Goal: Transaction & Acquisition: Download file/media

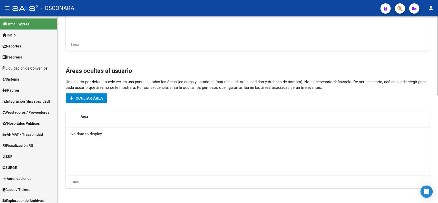
scroll to position [253, 0]
click at [438, 203] on html "menu - OSCONARA person Firma Express Inicio Calendario SSS Instructivos Contact…" at bounding box center [219, 101] width 438 height 203
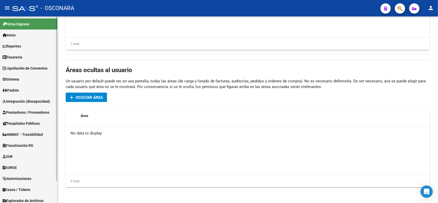
scroll to position [17, 0]
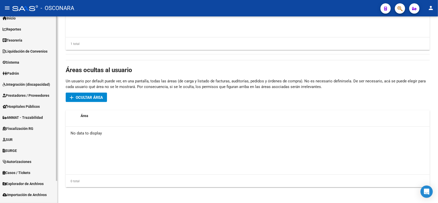
click at [55, 191] on div "Firma Express Inicio Calendario SSS Instructivos Contacto OS Reportes Tablero d…" at bounding box center [29, 105] width 59 height 212
click at [40, 181] on span "Explorador de Archivos" at bounding box center [23, 184] width 41 height 6
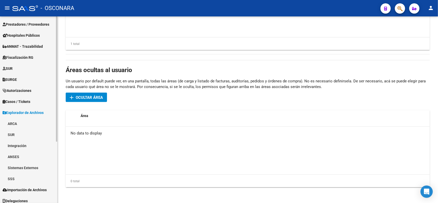
scroll to position [91, 0]
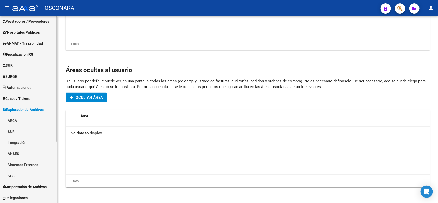
click at [54, 203] on html "menu - OSCONARA person Firma Express Inicio Calendario SSS Instructivos Contact…" at bounding box center [219, 101] width 438 height 203
click at [23, 176] on link "SSS" at bounding box center [28, 175] width 57 height 11
drag, startPoint x: 57, startPoint y: 104, endPoint x: 56, endPoint y: 108, distance: 3.4
click at [56, 108] on mat-sidenav "Firma Express Inicio Calendario SSS Instructivos Contacto OS Reportes Tablero d…" at bounding box center [28, 109] width 57 height 187
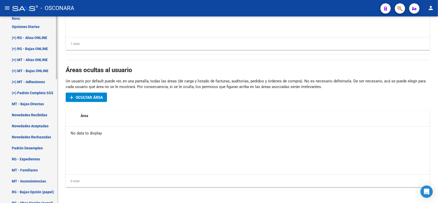
scroll to position [264, 0]
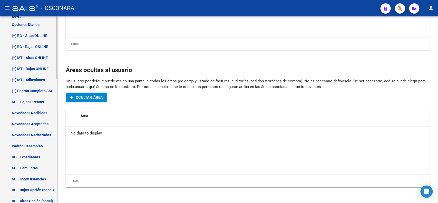
click at [52, 166] on div "Firma Express Inicio Calendario SSS Instructivos Contacto OS Reportes Tablero d…" at bounding box center [29, 29] width 59 height 554
click at [35, 92] on link "(+) Padrón Completo SSS" at bounding box center [28, 90] width 57 height 11
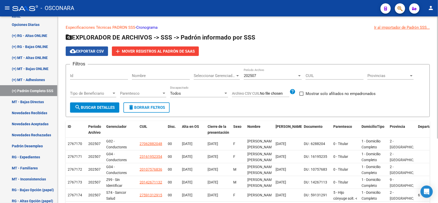
click at [99, 50] on span "cloud_download Exportar CSV" at bounding box center [87, 51] width 34 height 5
